Goal: Check status: Check status

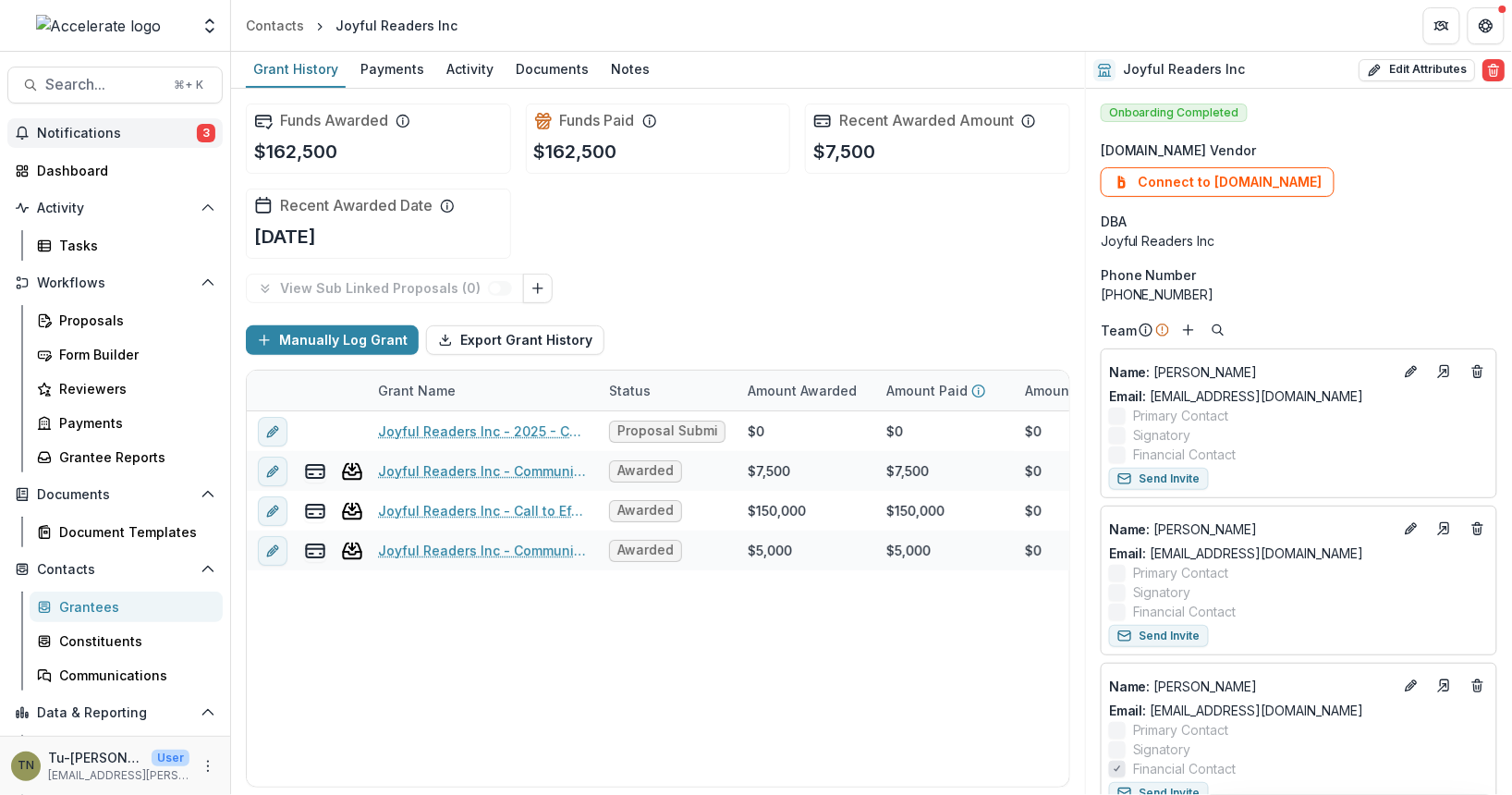
click at [146, 129] on span "Notifications" at bounding box center [116, 133] width 160 height 15
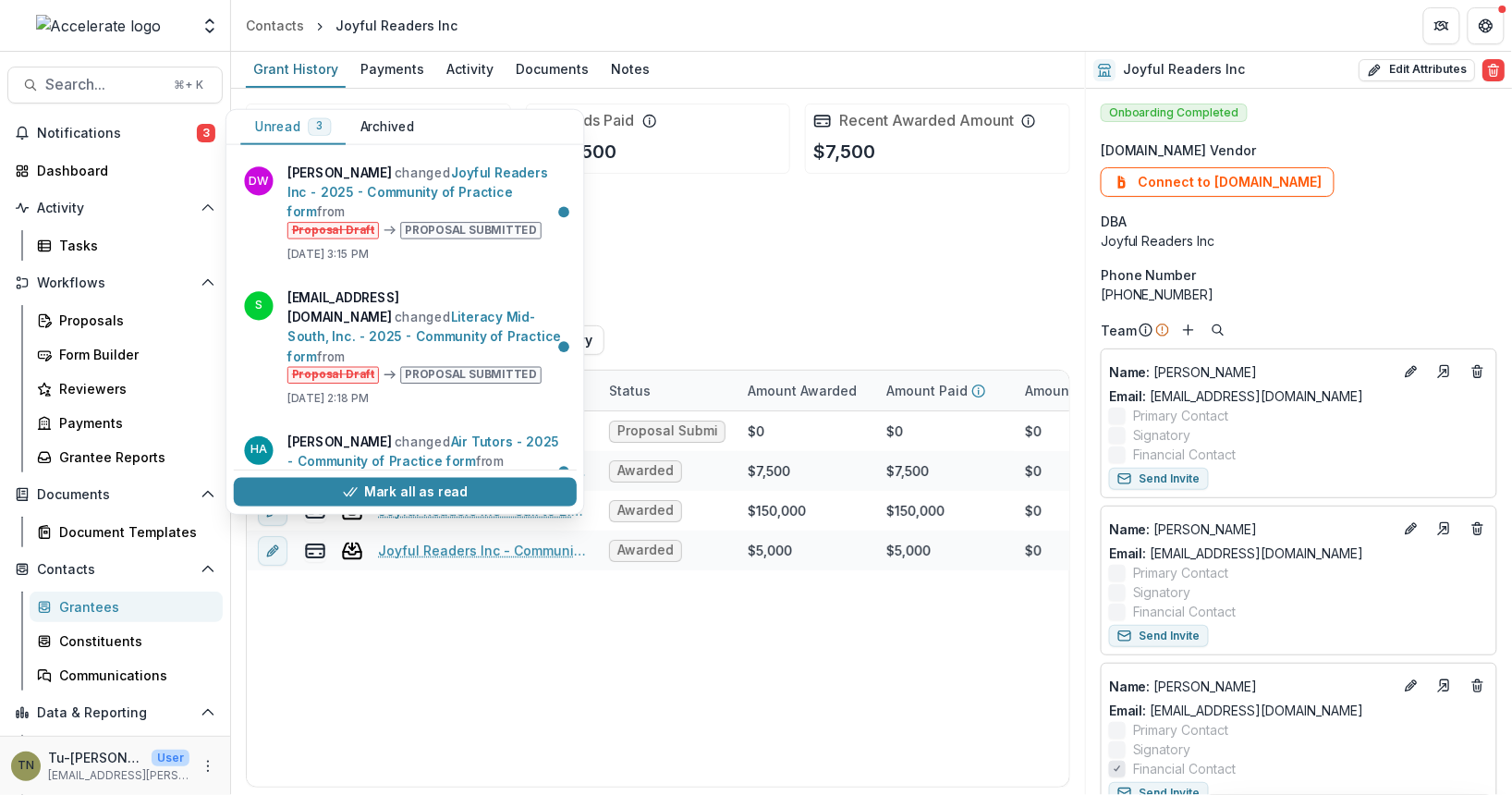
click at [650, 230] on div "Funds Awarded $162,500 Funds Paid $162,500 Recent Awarded Amount $7,500 Recent …" at bounding box center [658, 181] width 824 height 185
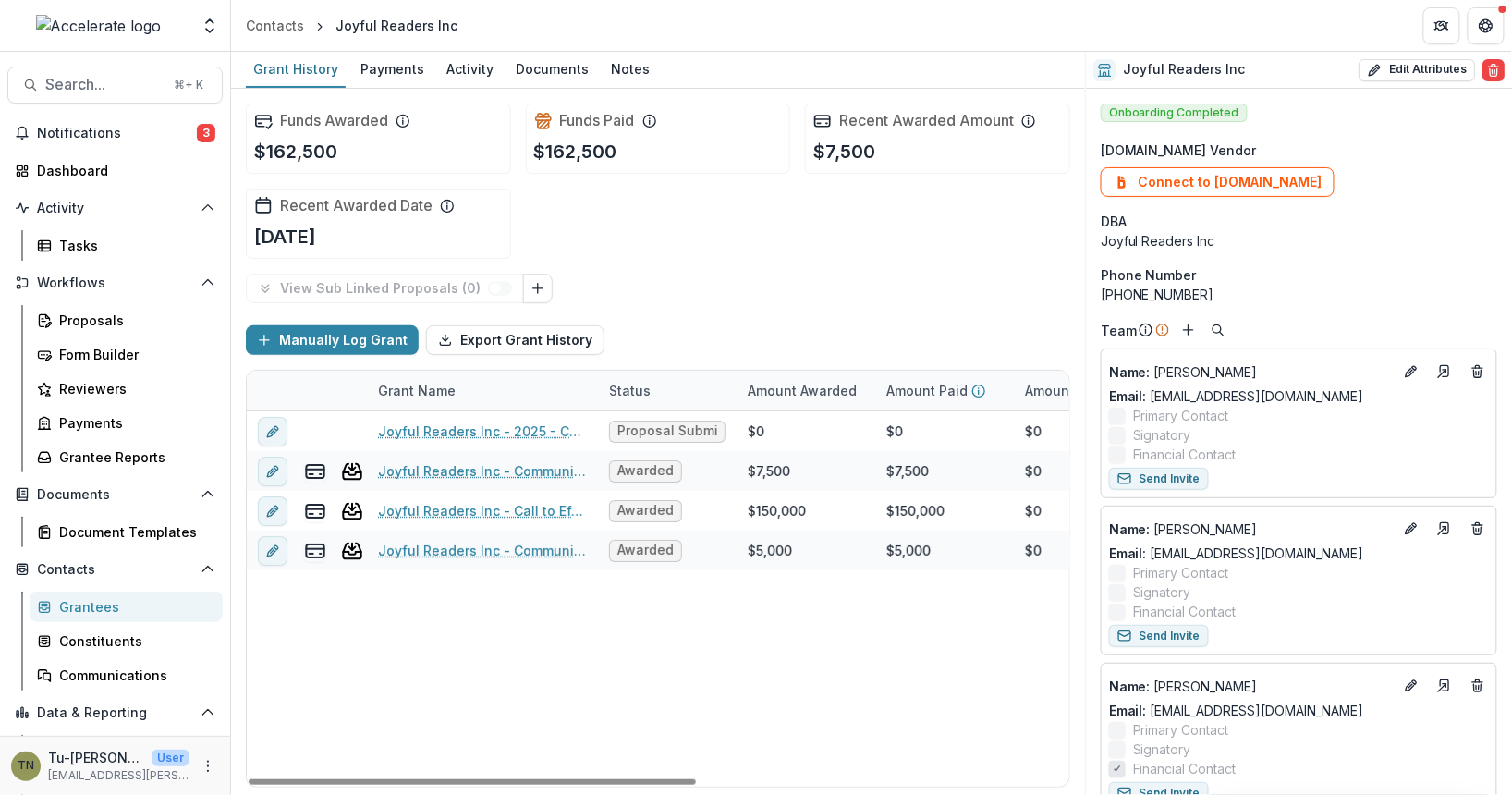
click at [846, 662] on div "Joyful Readers Inc - 2025 - Community of Practice form Proposal Submitted $0 $0…" at bounding box center [999, 599] width 1506 height 375
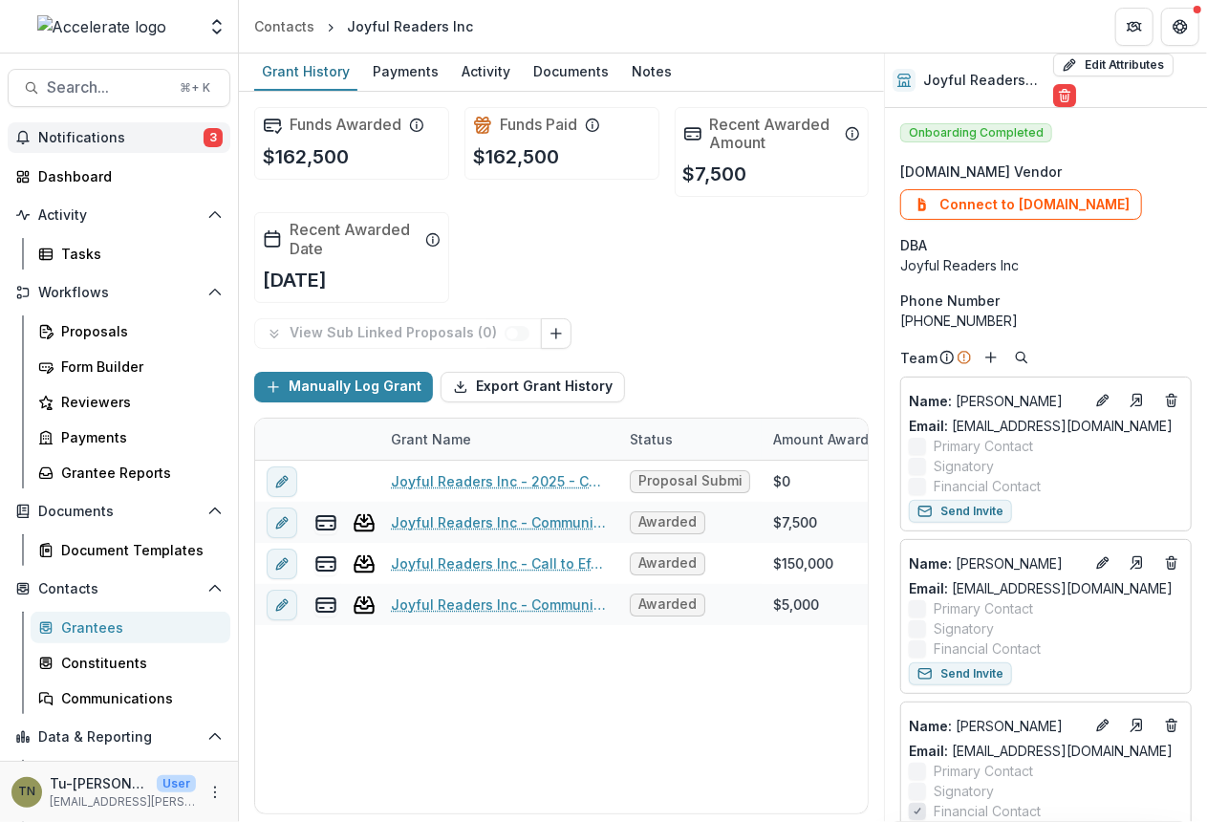
click at [97, 137] on span "Notifications" at bounding box center [120, 138] width 165 height 16
click at [686, 272] on div "Funds Awarded $162,500 Funds Paid $162,500 Recent Awarded Amount $7,500 Recent …" at bounding box center [561, 205] width 614 height 226
click at [131, 326] on div "Proposals" at bounding box center [138, 331] width 154 height 20
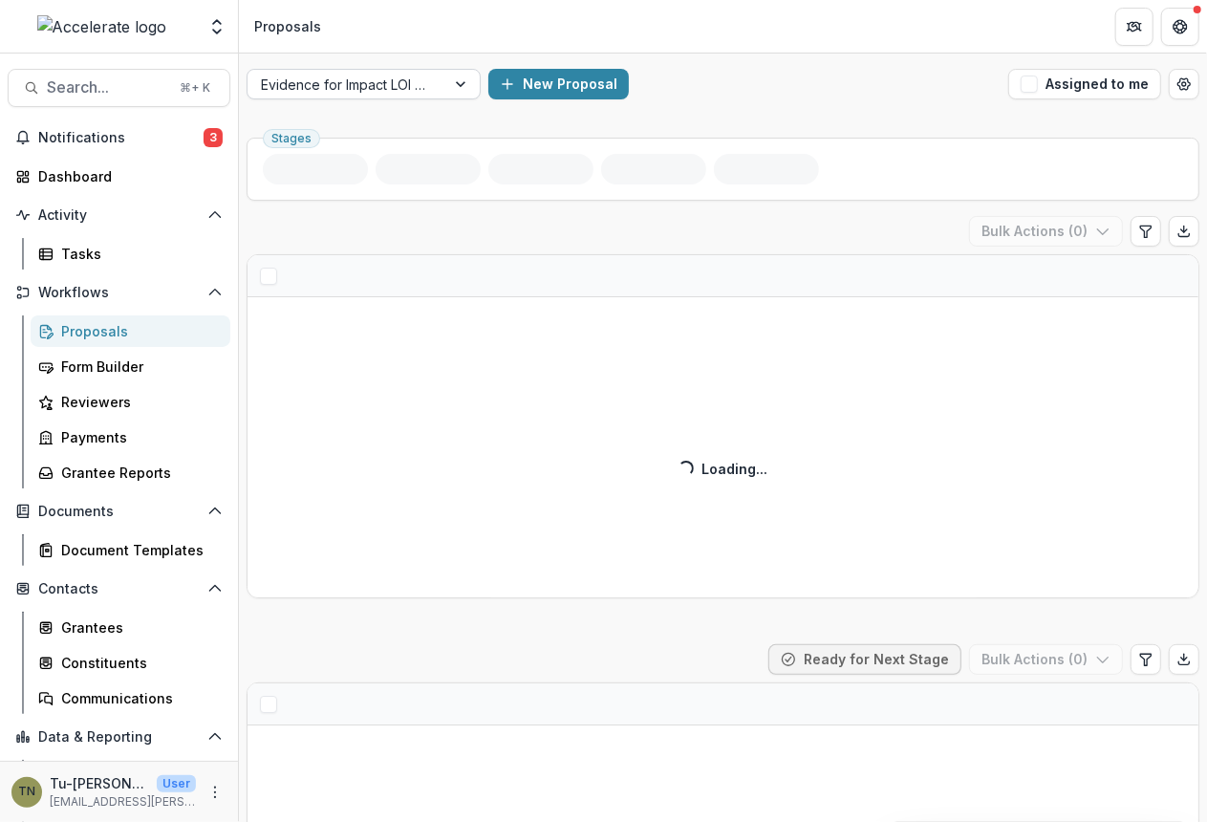
click at [401, 89] on div at bounding box center [346, 85] width 171 height 24
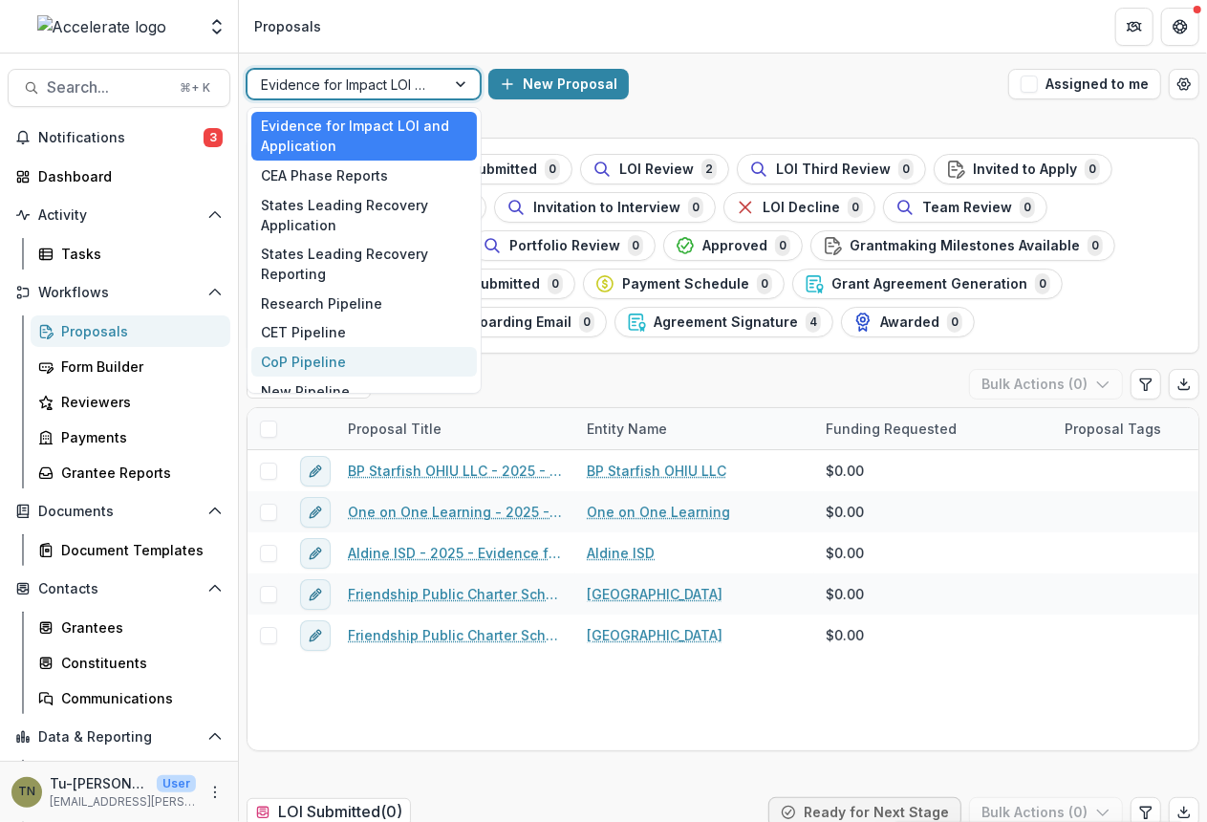
click at [362, 354] on div "CoP Pipeline" at bounding box center [363, 362] width 225 height 30
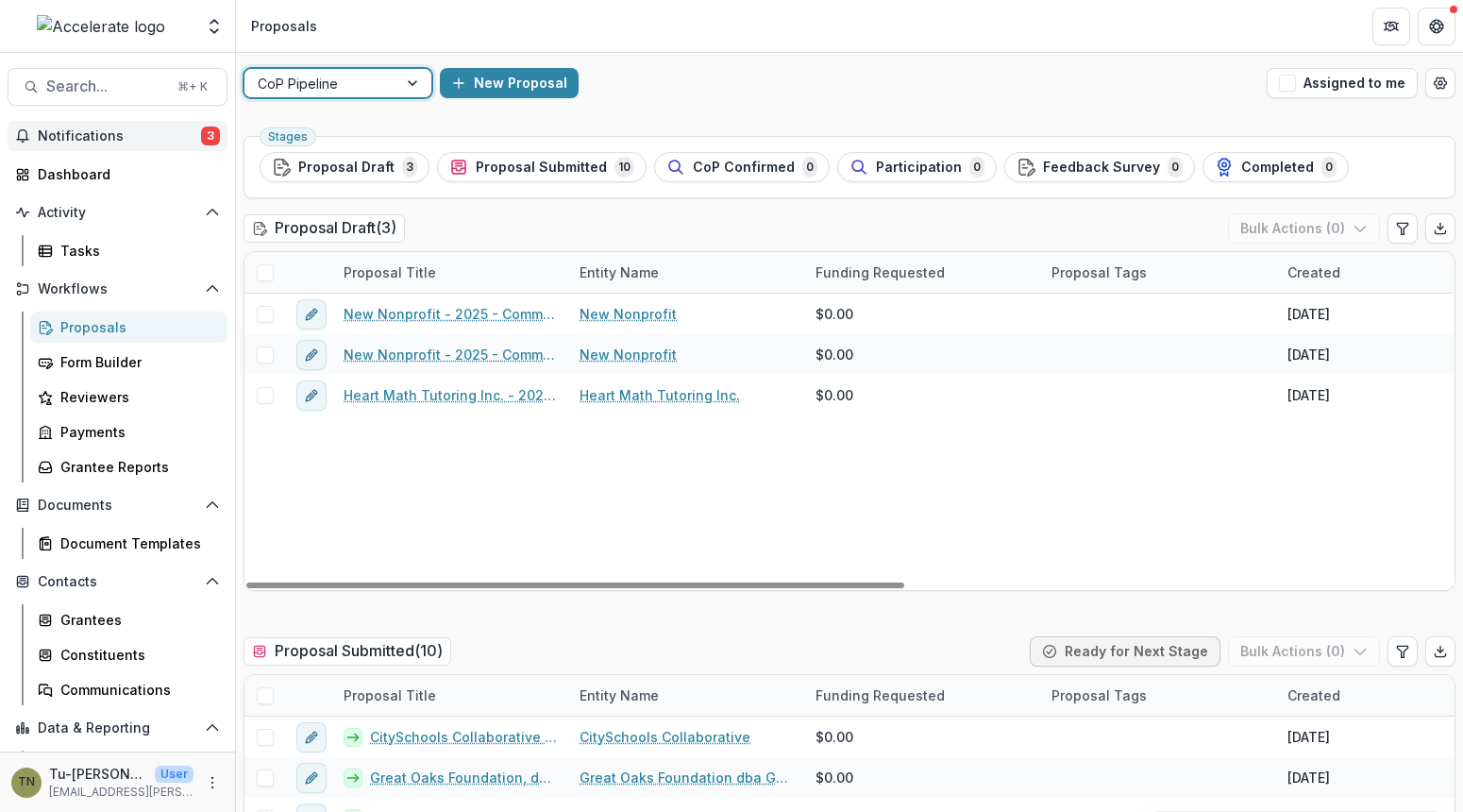
click at [120, 131] on span "Notifications" at bounding box center [119, 136] width 163 height 16
click at [795, 479] on div "New Nonprofit - 2025 - Community of Practice form New Nonprofit $0.00 [DATE] --…" at bounding box center [1349, 442] width 2212 height 296
